Goal: Find specific page/section: Find specific page/section

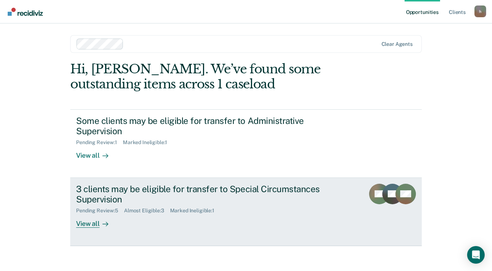
click at [93, 224] on div "View all" at bounding box center [96, 220] width 41 height 14
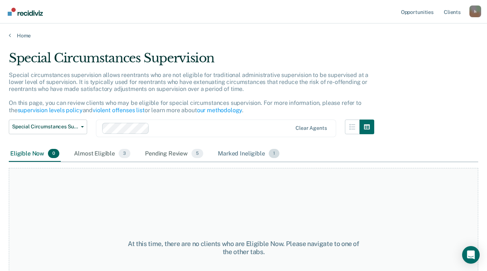
click at [248, 157] on div "Marked Ineligible 1" at bounding box center [248, 154] width 64 height 16
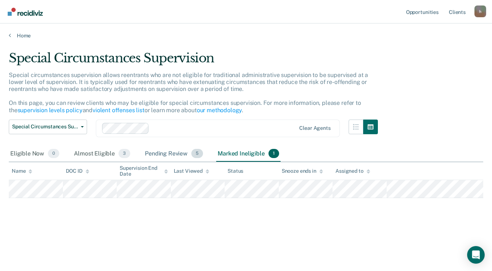
click at [166, 155] on div "Pending Review 5" at bounding box center [174, 154] width 61 height 16
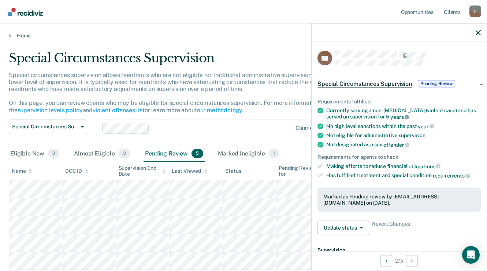
click at [407, 117] on icon at bounding box center [407, 117] width 4 height 4
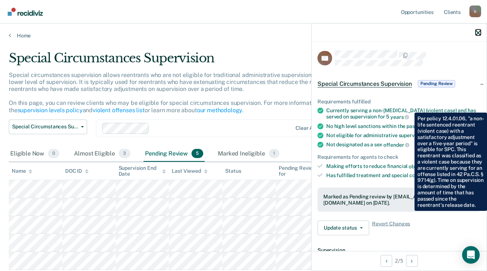
click at [478, 33] on icon "button" at bounding box center [478, 32] width 5 height 5
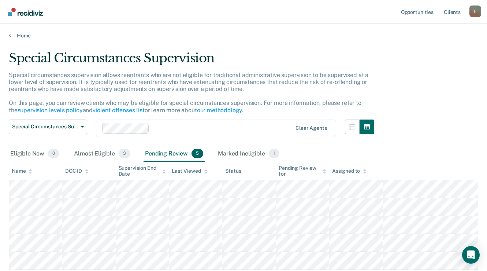
click at [443, 78] on div "Special Circumstances Supervision Special circumstances supervision allows reen…" at bounding box center [243, 159] width 469 height 217
click at [77, 128] on span "Special Circumstances Supervision" at bounding box center [45, 126] width 66 height 6
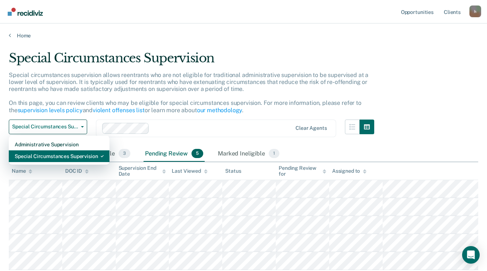
click at [71, 156] on div "Special Circumstances Supervision" at bounding box center [59, 156] width 89 height 12
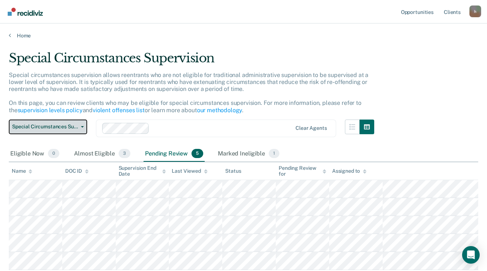
click at [80, 124] on button "Special Circumstances Supervision" at bounding box center [48, 126] width 78 height 15
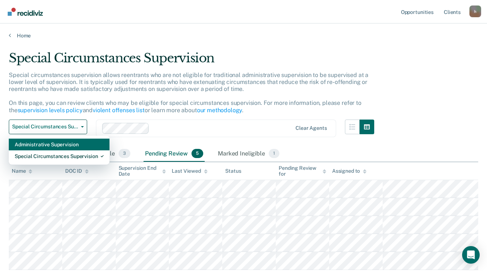
click at [64, 144] on div "Administrative Supervision" at bounding box center [59, 144] width 89 height 12
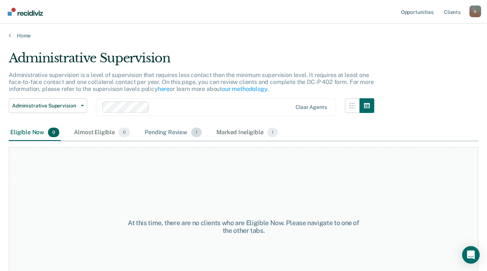
click at [179, 134] on div "Pending Review 1" at bounding box center [173, 132] width 60 height 16
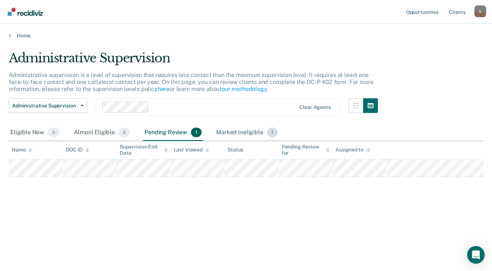
click at [245, 133] on div "Marked Ineligible 1" at bounding box center [247, 132] width 64 height 16
